Goal: Check status: Check status

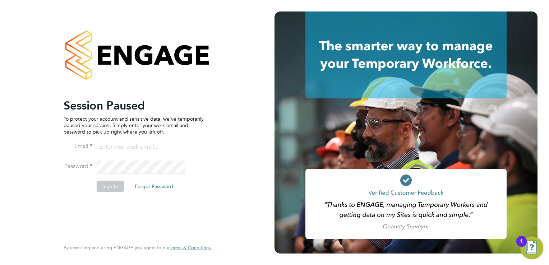
click at [126, 145] on input at bounding box center [141, 147] width 89 height 13
type input "[EMAIL_ADDRESS][PERSON_NAME][DOMAIN_NAME]"
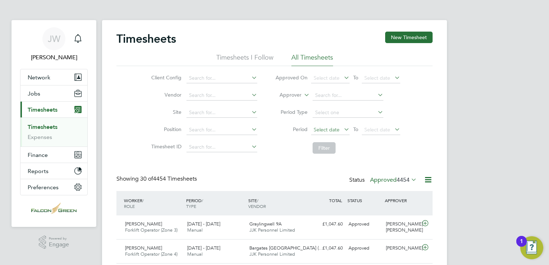
click at [338, 132] on span "Select date" at bounding box center [327, 130] width 26 height 6
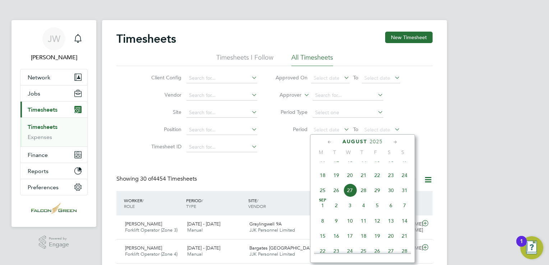
click at [326, 182] on span "18" at bounding box center [323, 176] width 14 height 14
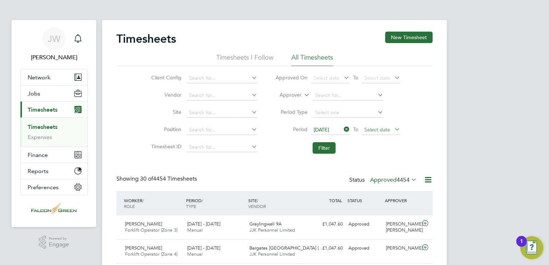
click at [374, 131] on span "Select date" at bounding box center [378, 130] width 26 height 6
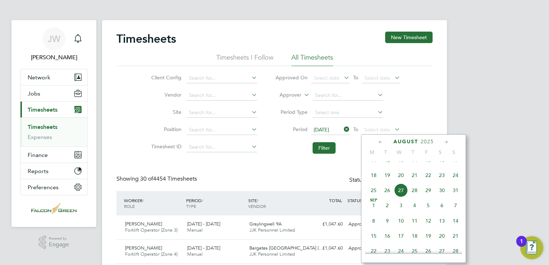
click at [456, 180] on span "24" at bounding box center [456, 176] width 14 height 14
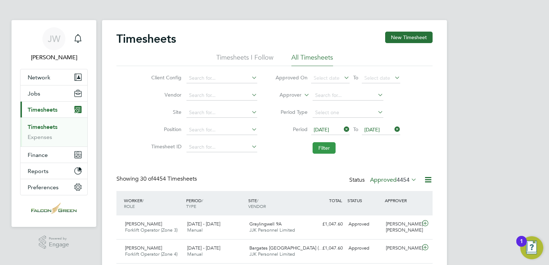
click at [324, 151] on button "Filter" at bounding box center [324, 148] width 23 height 12
click at [400, 179] on label "Approved 46" at bounding box center [397, 180] width 40 height 7
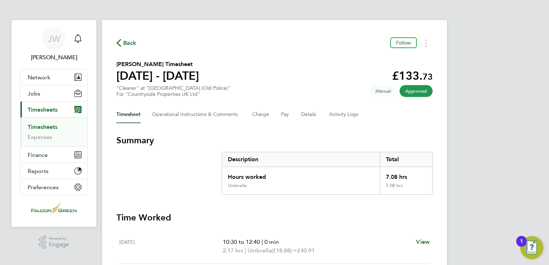
scroll to position [144, 0]
